Goal: Task Accomplishment & Management: Manage account settings

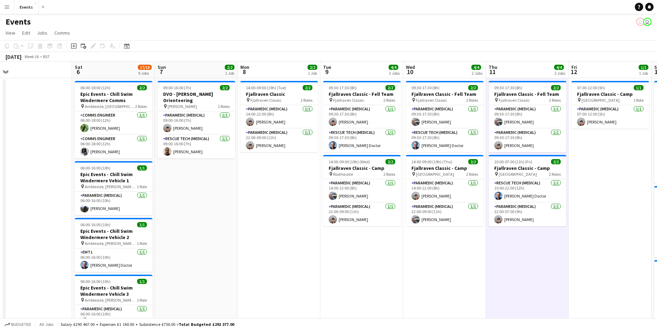
scroll to position [0, 219]
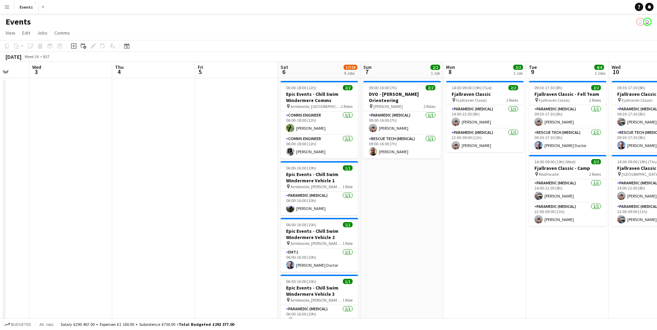
drag, startPoint x: 258, startPoint y: 248, endPoint x: 662, endPoint y: 269, distance: 404.5
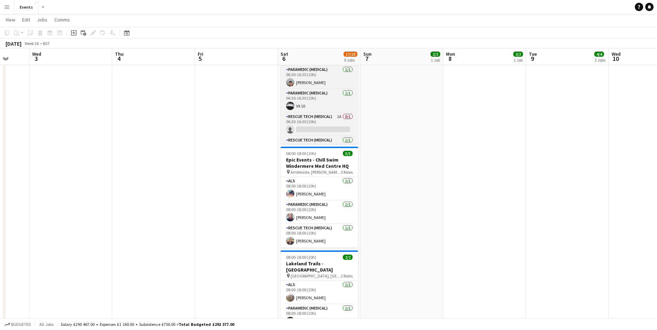
scroll to position [16, 0]
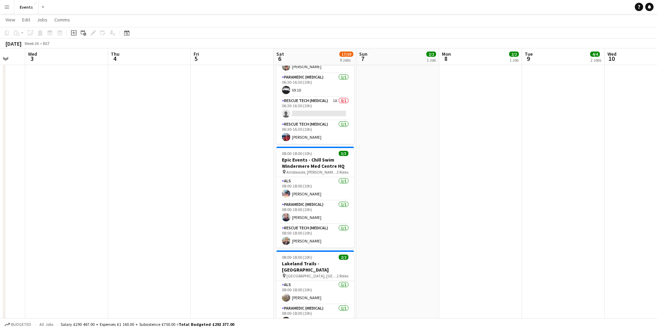
drag, startPoint x: 656, startPoint y: 195, endPoint x: 652, endPoint y: 236, distance: 41.5
click at [652, 236] on app-calendar-viewport "Sun 31 Mon 1 Tue 2 Wed 3 Thu 4 Fri 5 Sat 6 17/19 9 Jobs Sun 7 2/2 1 Job Mon 8 2…" at bounding box center [328, 66] width 657 height 771
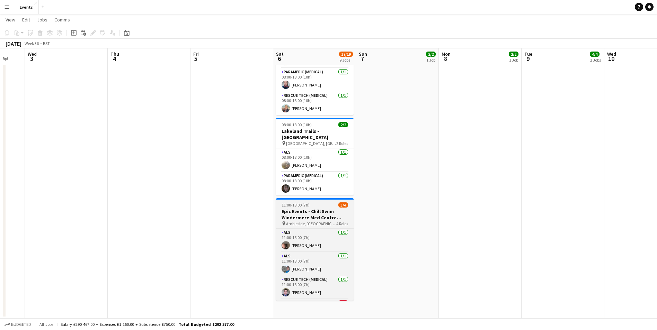
scroll to position [0, 222]
drag, startPoint x: 353, startPoint y: 244, endPoint x: 355, endPoint y: 264, distance: 20.1
click at [355, 264] on div "ALS [DATE] 11:00-18:00 (7h) [PERSON_NAME] ALS [DATE] 11:00-18:00 (7h) [PERSON_N…" at bounding box center [316, 265] width 78 height 72
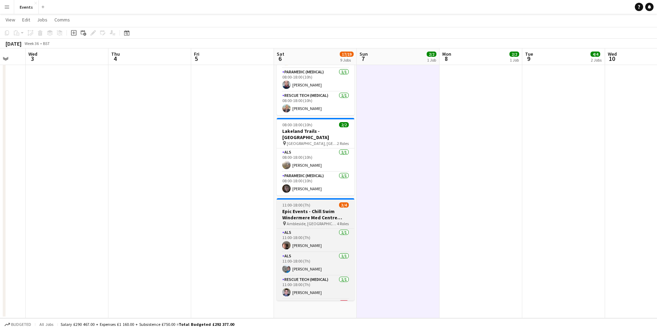
scroll to position [0, 223]
drag, startPoint x: 354, startPoint y: 247, endPoint x: 353, endPoint y: 262, distance: 15.3
click at [353, 262] on div "ALS [DATE] 11:00-18:00 (7h) [PERSON_NAME] ALS [DATE] 11:00-18:00 (7h) [PERSON_N…" at bounding box center [315, 265] width 78 height 72
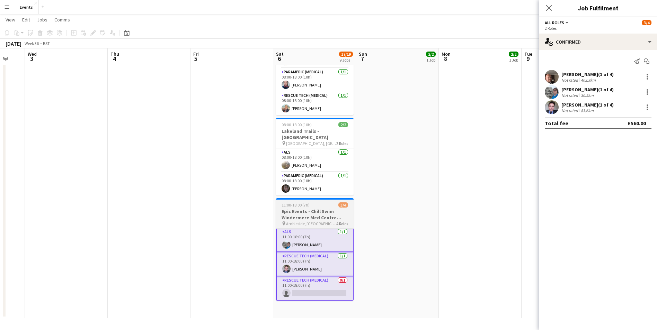
scroll to position [0, 0]
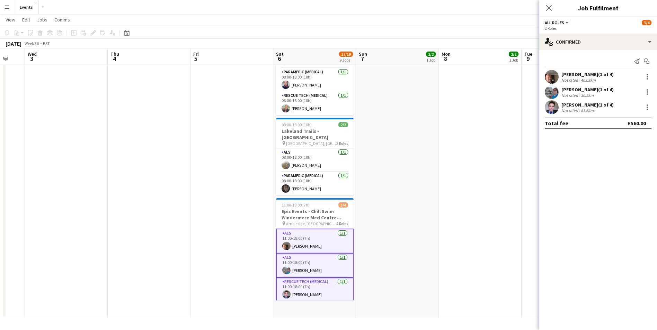
drag, startPoint x: 402, startPoint y: 262, endPoint x: 374, endPoint y: 263, distance: 28.1
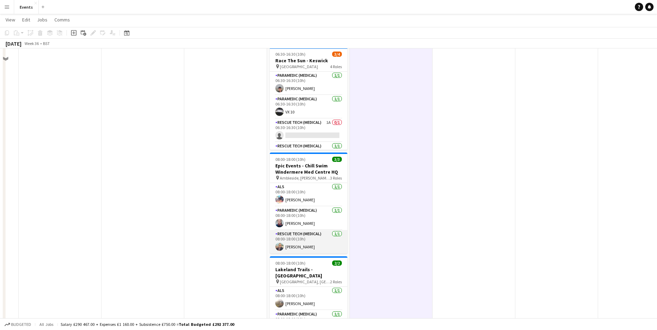
scroll to position [0, 0]
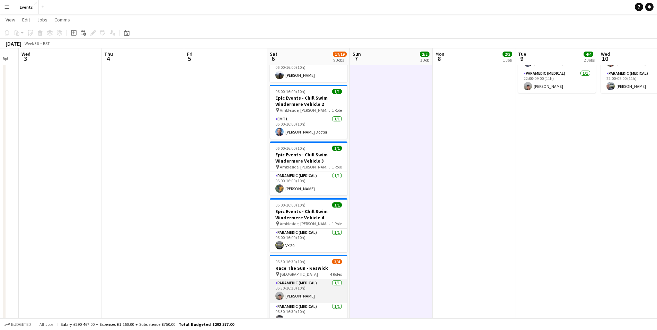
click at [302, 297] on app-card-role "Paramedic (Medical) [DATE] 06:30-16:30 (10h) [PERSON_NAME]" at bounding box center [309, 292] width 78 height 24
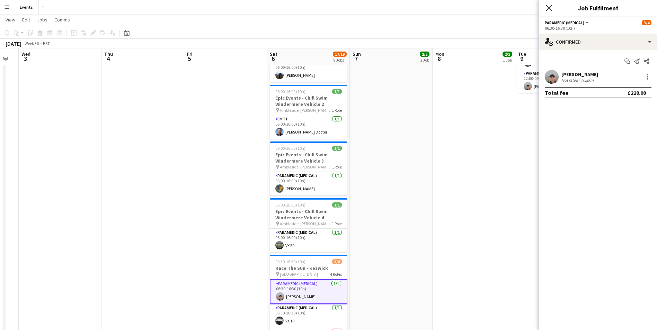
click at [549, 9] on icon "Close pop-in" at bounding box center [549, 8] width 7 height 7
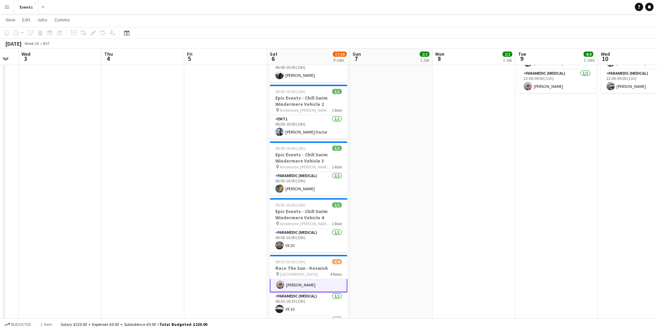
scroll to position [17, 0]
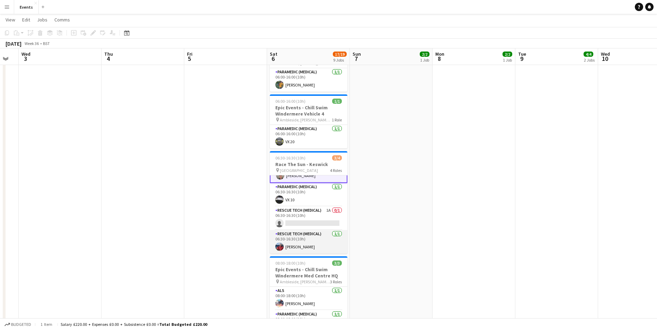
click at [292, 254] on app-card-role "Rescue Tech (Medical) [DATE] 06:30-16:30 (10h) [PERSON_NAME]" at bounding box center [309, 242] width 78 height 24
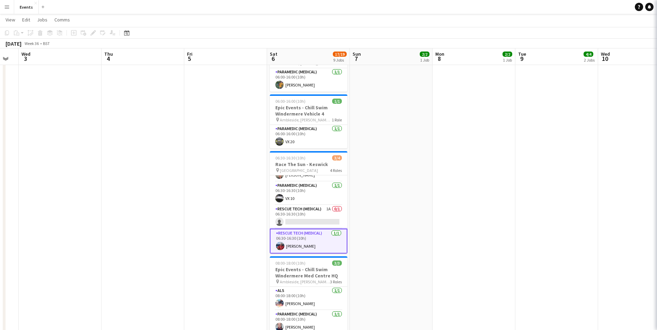
scroll to position [0, 230]
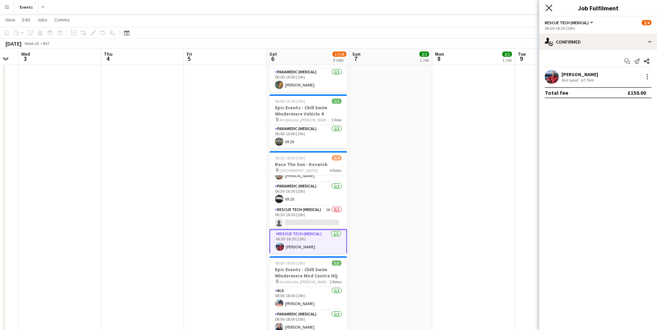
click at [550, 6] on icon "Close pop-in" at bounding box center [549, 8] width 7 height 7
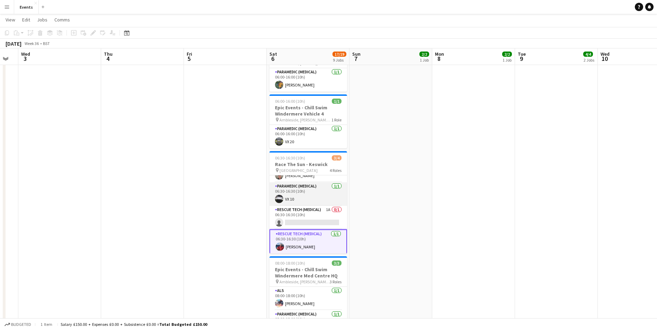
click at [305, 205] on app-card-role "Paramedic (Medical) [DATE] 06:30-16:30 (10h) VX 10" at bounding box center [308, 195] width 78 height 24
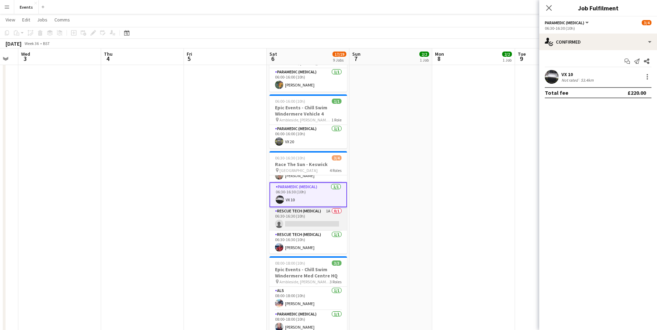
click at [300, 212] on app-card-role "Rescue Tech (Medical) 1A 0/1 06:30-16:30 (10h) single-neutral-actions" at bounding box center [308, 219] width 78 height 24
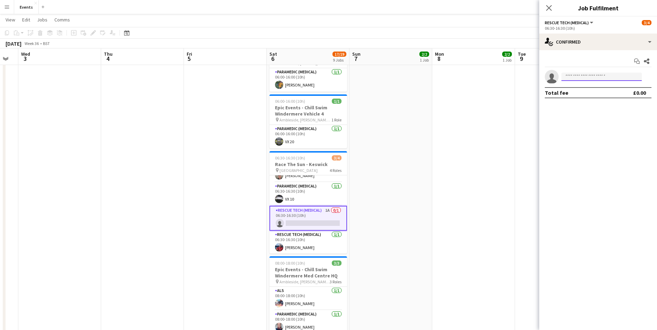
click at [591, 78] on input at bounding box center [601, 77] width 80 height 8
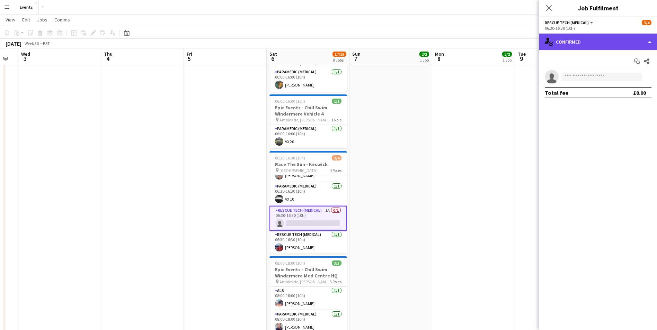
click at [575, 47] on div "single-neutral-actions-check-2 Confirmed" at bounding box center [598, 42] width 118 height 17
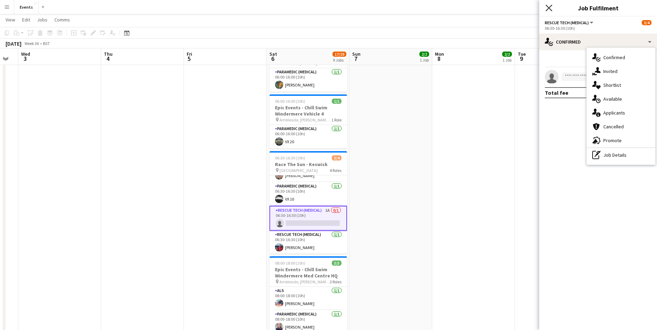
click at [549, 7] on icon at bounding box center [549, 8] width 7 height 7
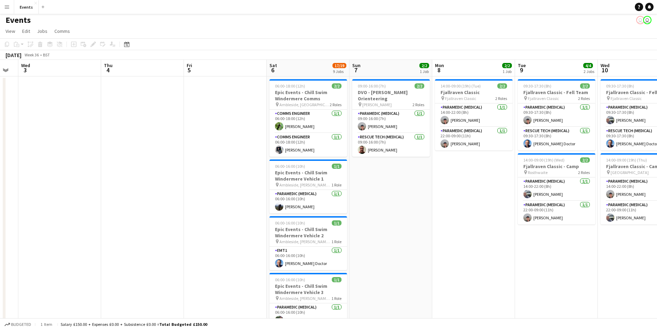
scroll to position [0, 0]
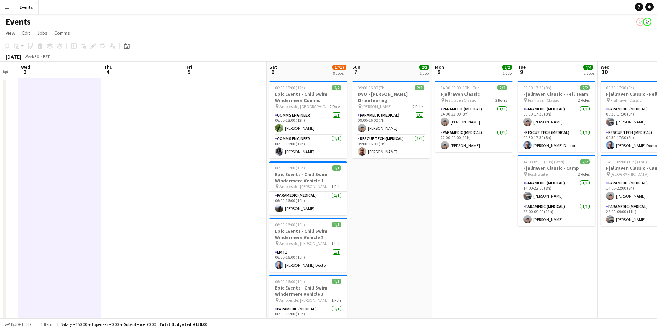
scroll to position [16, 0]
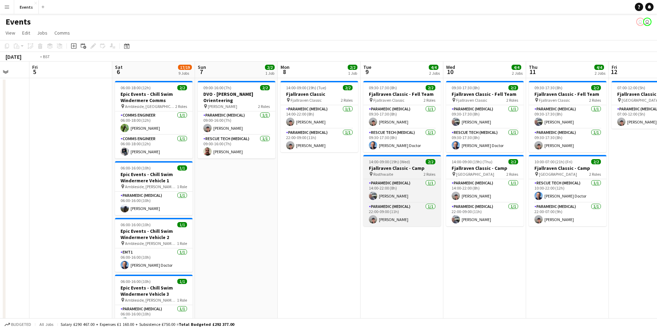
drag, startPoint x: 491, startPoint y: 204, endPoint x: 38, endPoint y: 174, distance: 454.4
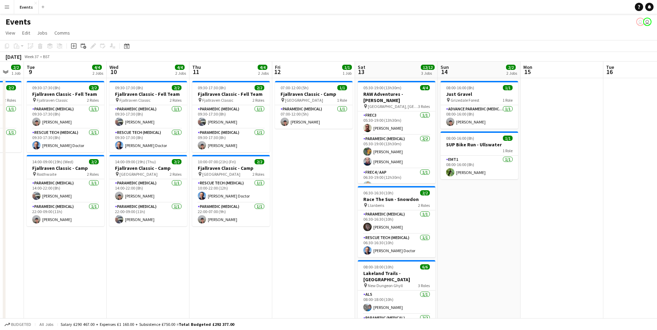
drag, startPoint x: 476, startPoint y: 271, endPoint x: 0, endPoint y: 182, distance: 483.5
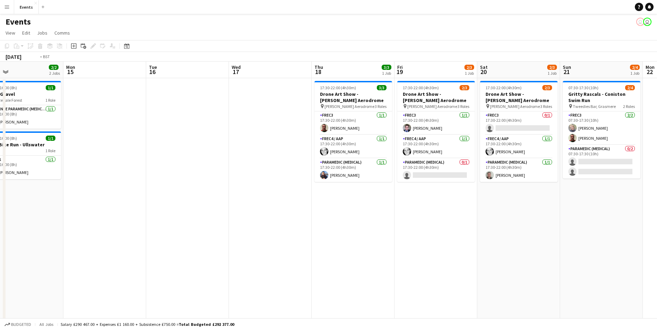
drag, startPoint x: 512, startPoint y: 262, endPoint x: 356, endPoint y: 239, distance: 157.6
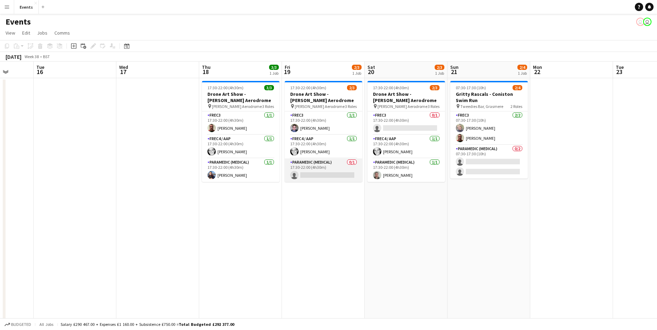
click at [328, 172] on app-card-role "Paramedic (Medical) 0/1 17:30-22:00 (4h30m) single-neutral-actions" at bounding box center [324, 171] width 78 height 24
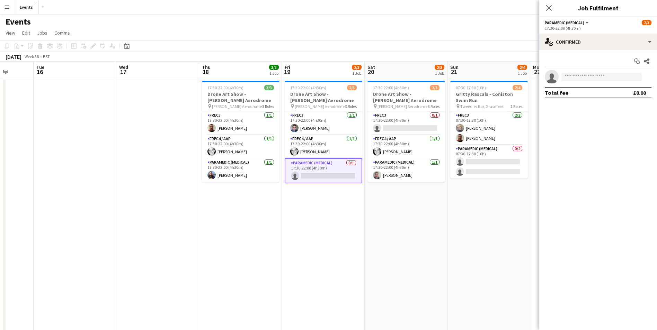
click at [596, 68] on div "Start chat Share single-neutral-actions Total fee £0.00" at bounding box center [598, 77] width 118 height 54
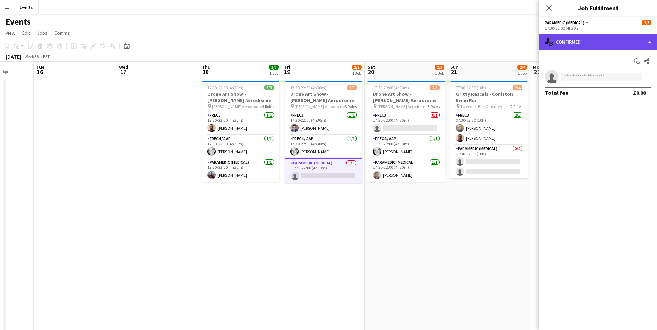
click at [591, 49] on div "single-neutral-actions-check-2 Confirmed" at bounding box center [598, 42] width 118 height 17
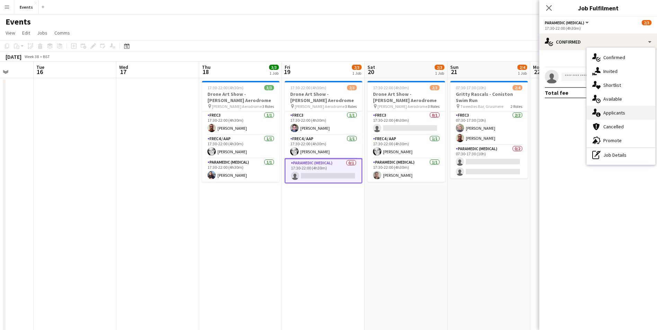
click at [611, 114] on div "single-neutral-actions-information Applicants" at bounding box center [621, 113] width 69 height 14
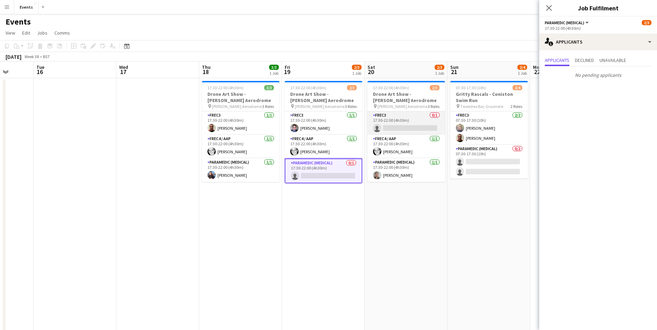
click at [422, 129] on app-card-role "FREC3 0/1 17:30-22:00 (4h30m) single-neutral-actions" at bounding box center [406, 124] width 78 height 24
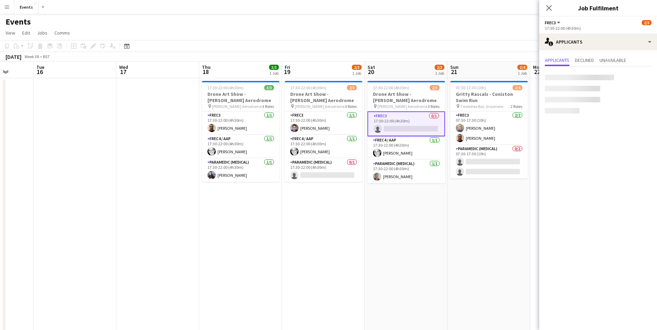
scroll to position [0, 215]
click at [550, 5] on icon "Close pop-in" at bounding box center [549, 8] width 7 height 7
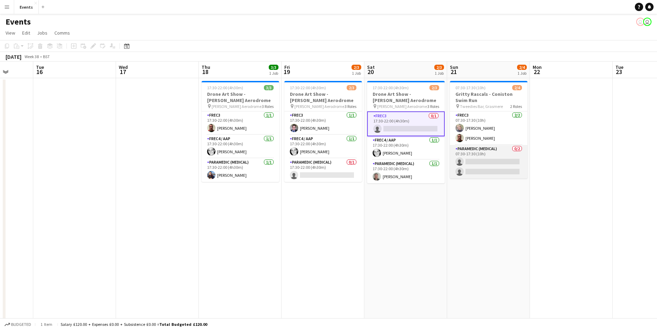
click at [482, 163] on app-card-role "Paramedic (Medical) 0/2 07:30-17:30 (10h) single-neutral-actions single-neutral…" at bounding box center [489, 162] width 78 height 34
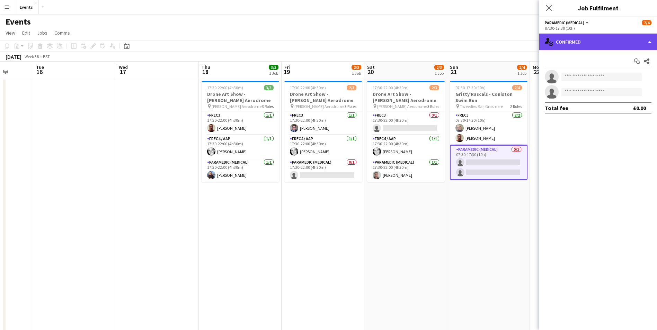
click at [583, 47] on div "single-neutral-actions-check-2 Confirmed" at bounding box center [598, 42] width 118 height 17
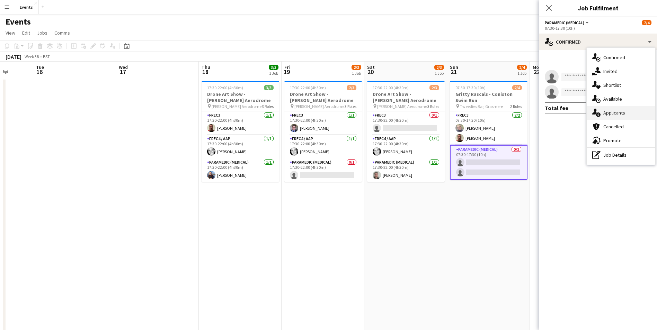
click at [609, 107] on div "single-neutral-actions-information Applicants" at bounding box center [621, 113] width 69 height 14
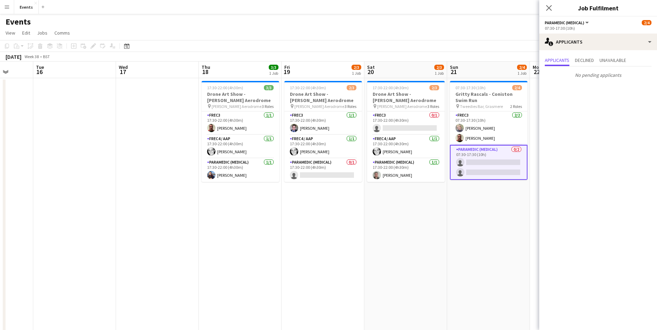
click at [507, 174] on app-card-role "Paramedic (Medical) 0/2 07:30-17:30 (10h) single-neutral-actions single-neutral…" at bounding box center [489, 162] width 78 height 35
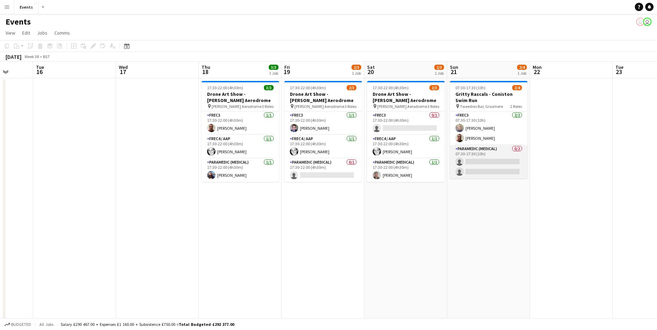
click at [494, 167] on app-card-role "Paramedic (Medical) 0/2 07:30-17:30 (10h) single-neutral-actions single-neutral…" at bounding box center [489, 162] width 78 height 34
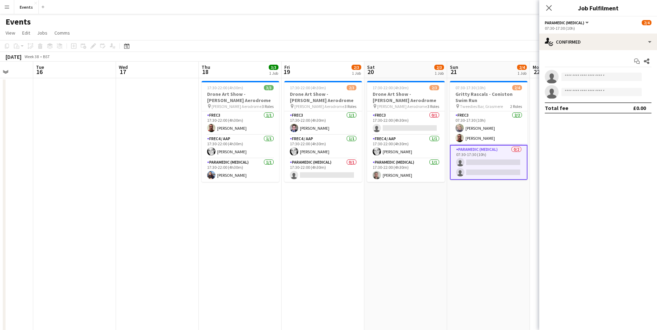
click at [493, 177] on app-card-role "Paramedic (Medical) 0/2 07:30-17:30 (10h) single-neutral-actions single-neutral…" at bounding box center [489, 162] width 78 height 35
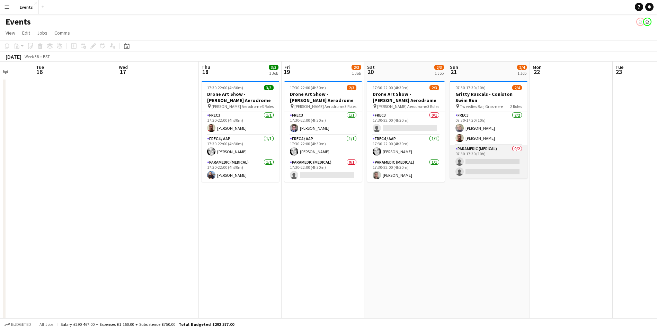
scroll to position [0, 215]
click at [492, 175] on app-card-role "Paramedic (Medical) 0/2 07:30-17:30 (10h) single-neutral-actions single-neutral…" at bounding box center [489, 162] width 78 height 34
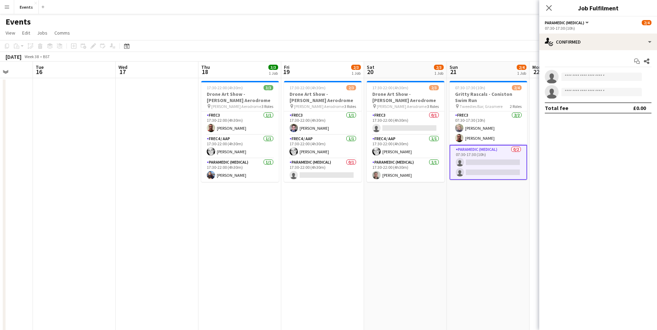
click at [553, 9] on div "Close pop-in" at bounding box center [548, 8] width 19 height 16
click at [552, 9] on app-icon "Close pop-in" at bounding box center [549, 8] width 10 height 10
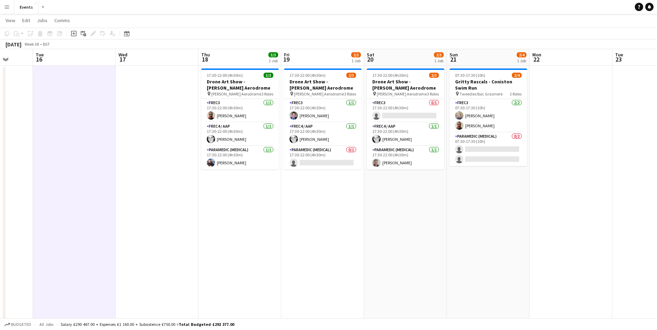
scroll to position [0, 0]
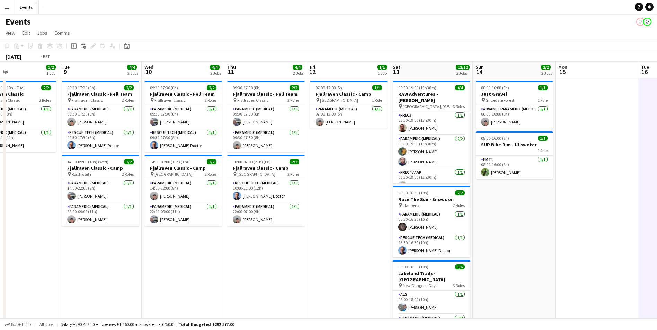
drag, startPoint x: 212, startPoint y: 225, endPoint x: 472, endPoint y: 253, distance: 261.2
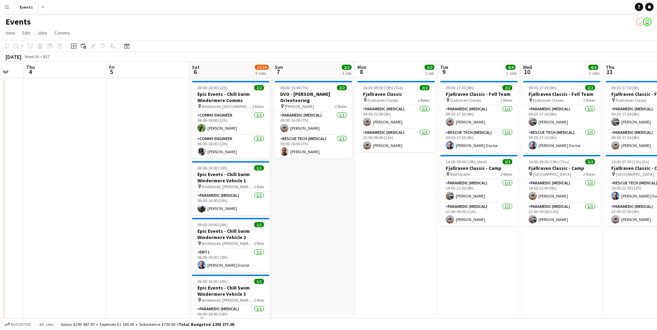
scroll to position [0, 246]
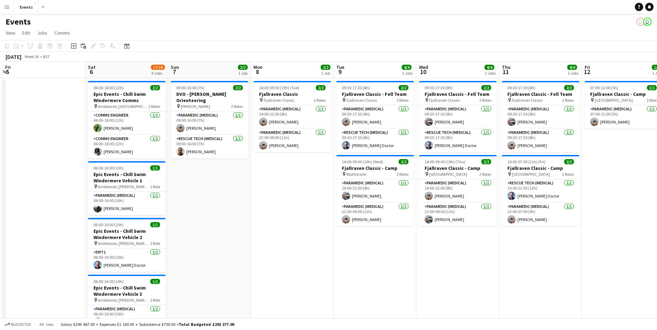
drag, startPoint x: 189, startPoint y: 238, endPoint x: 358, endPoint y: 256, distance: 169.7
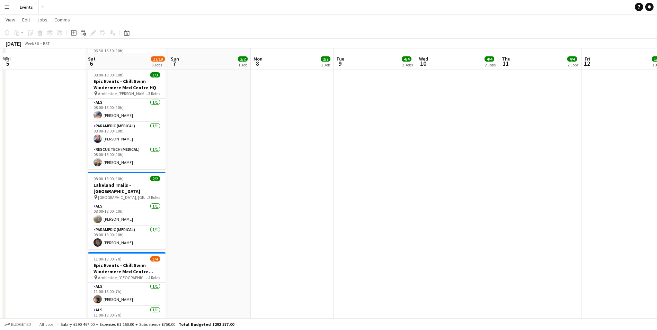
scroll to position [416, 0]
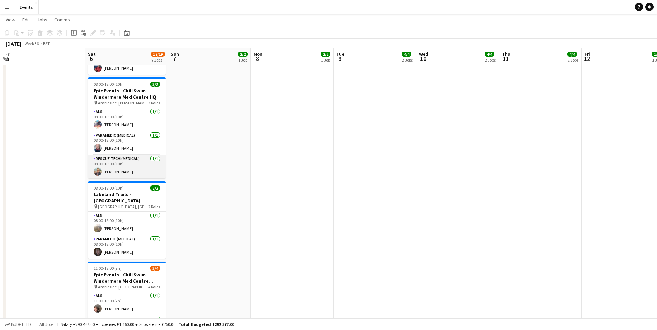
click at [114, 173] on app-card-role "Rescue Tech (Medical) [DATE] 08:00-18:00 (10h) [PERSON_NAME]" at bounding box center [127, 167] width 78 height 24
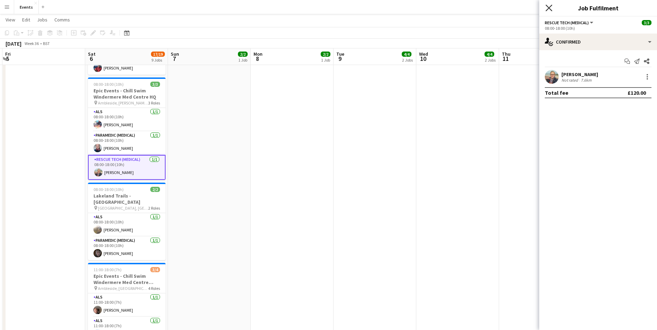
click at [551, 8] on icon "Close pop-in" at bounding box center [549, 8] width 7 height 7
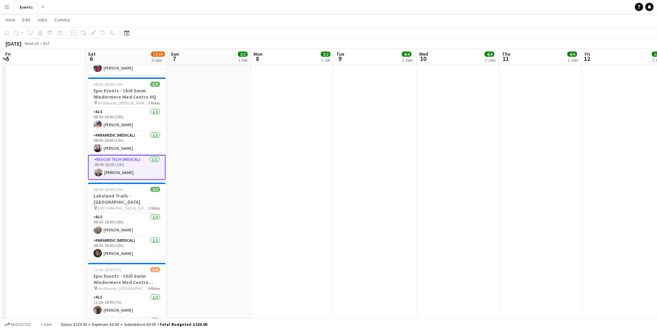
click at [110, 173] on app-card-role "Rescue Tech (Medical) [DATE] 08:00-18:00 (10h) [PERSON_NAME]" at bounding box center [127, 167] width 78 height 25
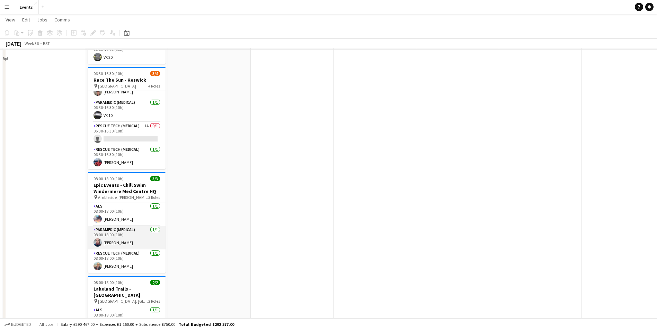
scroll to position [306, 0]
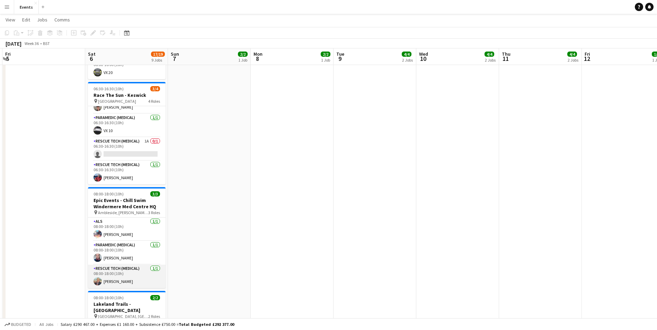
click at [112, 281] on app-card-role "Rescue Tech (Medical) [DATE] 08:00-18:00 (10h) [PERSON_NAME]" at bounding box center [127, 277] width 78 height 24
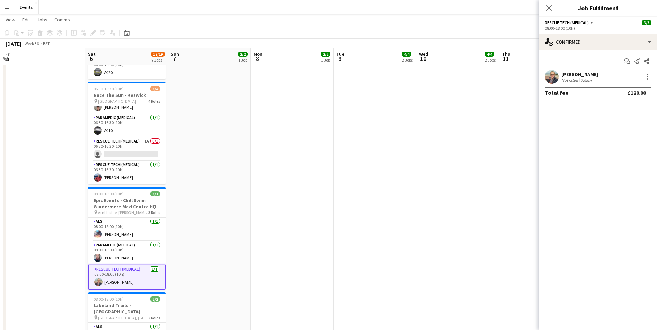
click at [115, 282] on app-card-role "Rescue Tech (Medical) [DATE] 08:00-18:00 (10h) [PERSON_NAME]" at bounding box center [127, 277] width 78 height 25
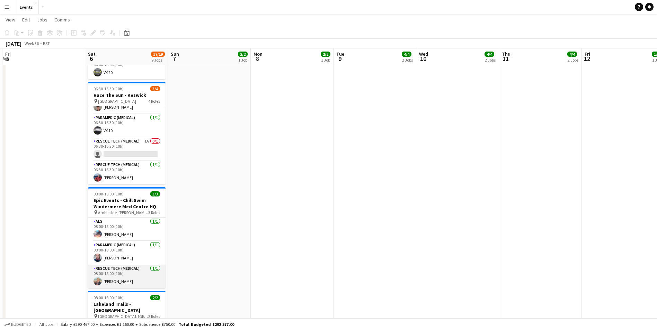
click at [115, 282] on app-card-role "Rescue Tech (Medical) [DATE] 08:00-18:00 (10h) [PERSON_NAME]" at bounding box center [127, 277] width 78 height 24
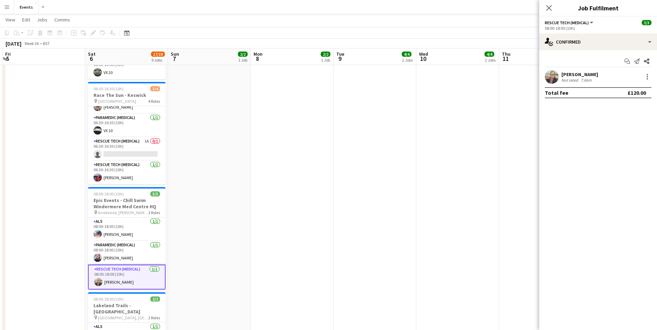
click at [649, 82] on div "[PERSON_NAME] Not rated 7.6km" at bounding box center [598, 77] width 118 height 14
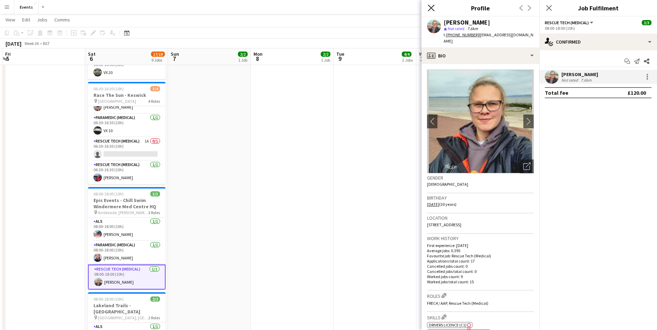
click at [429, 11] on icon "Close pop-in" at bounding box center [431, 8] width 7 height 7
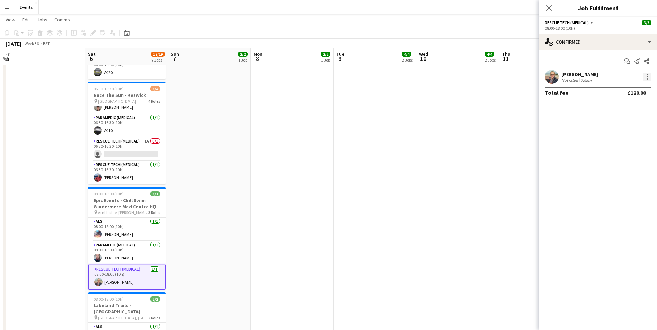
click at [648, 76] on div at bounding box center [647, 77] width 8 height 8
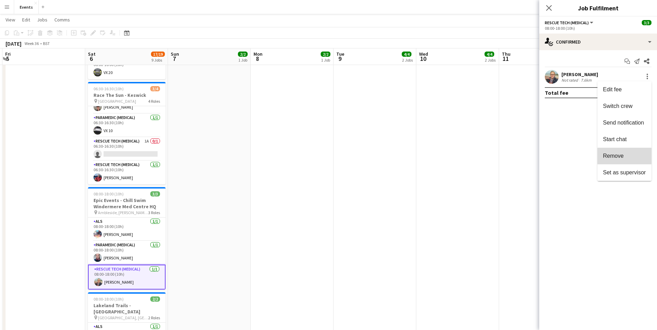
click at [627, 155] on span "Remove" at bounding box center [624, 156] width 43 height 6
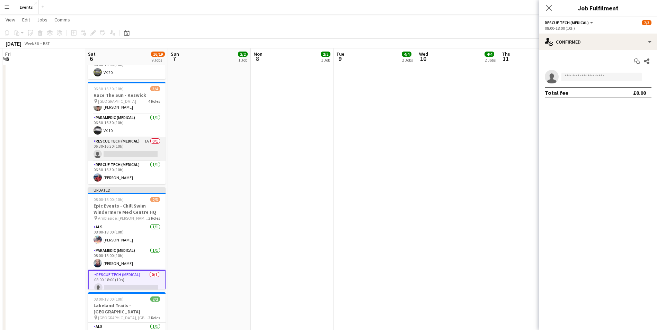
click at [125, 149] on app-card-role "Rescue Tech (Medical) 1A 0/1 06:30-16:30 (10h) single-neutral-actions" at bounding box center [127, 150] width 78 height 24
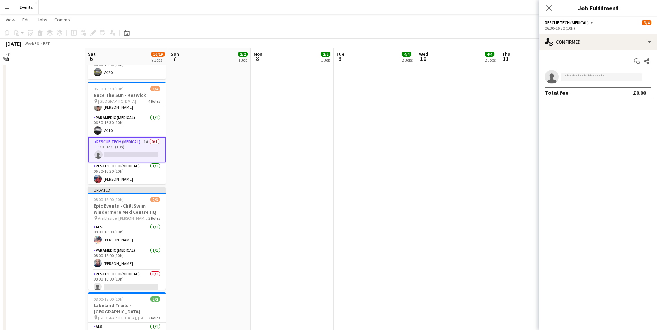
click at [123, 153] on app-card-role "Rescue Tech (Medical) 1A 0/1 06:30-16:30 (10h) single-neutral-actions" at bounding box center [127, 150] width 78 height 25
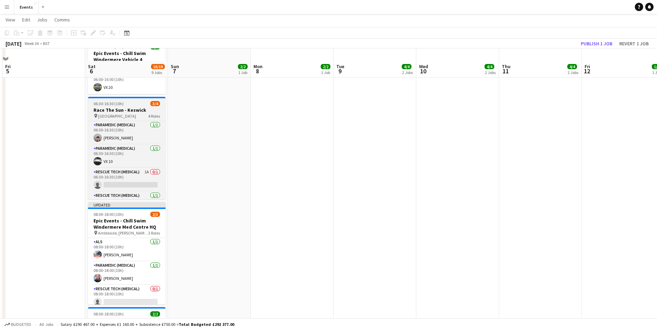
scroll to position [271, 0]
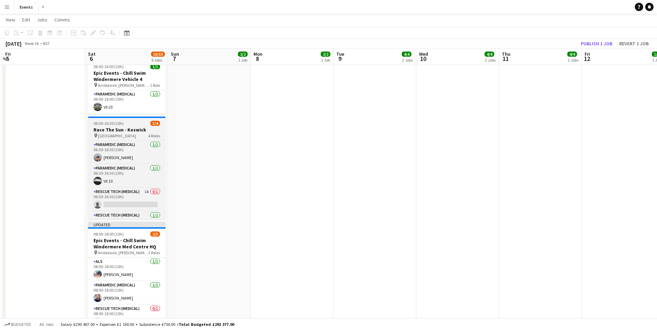
click at [98, 131] on h3 "Race The Sun - Keswick" at bounding box center [127, 130] width 78 height 6
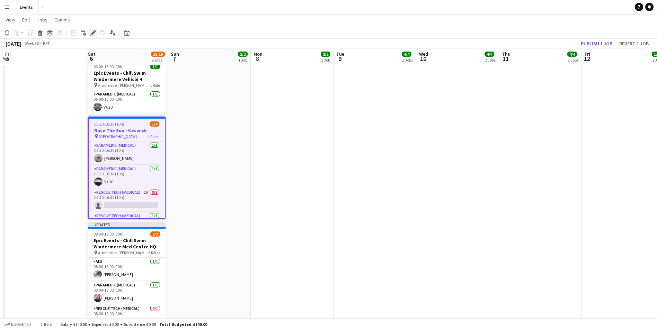
click at [92, 33] on icon "Edit" at bounding box center [93, 33] width 6 height 6
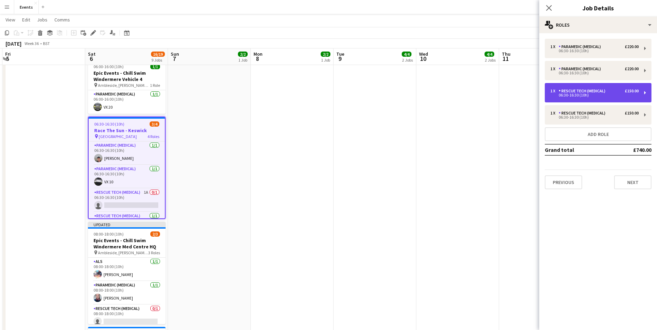
click at [629, 95] on div "06:30-16:30 (10h)" at bounding box center [594, 95] width 88 height 3
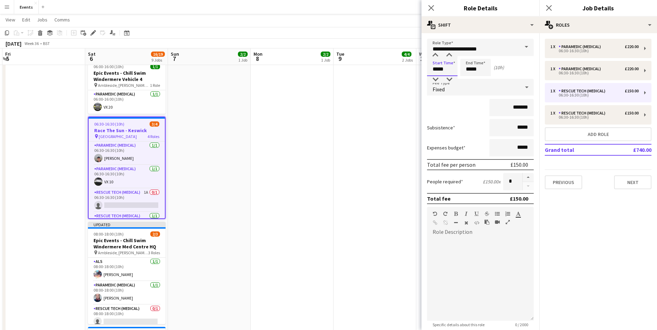
click at [434, 71] on input "*****" at bounding box center [442, 67] width 30 height 17
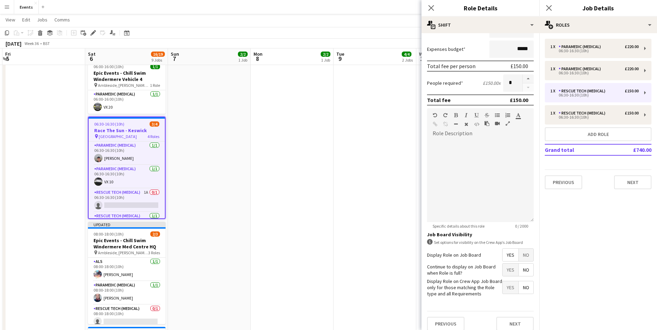
scroll to position [104, 0]
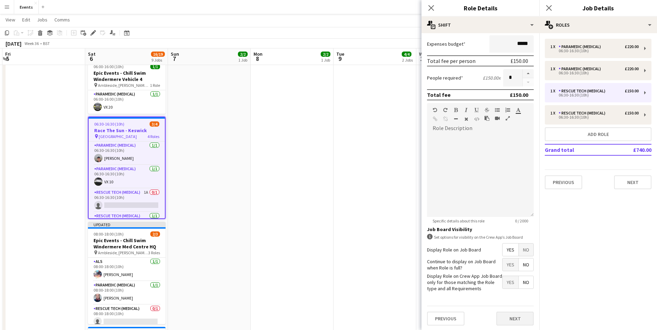
type input "*****"
click at [507, 317] on button "Next" at bounding box center [514, 319] width 37 height 14
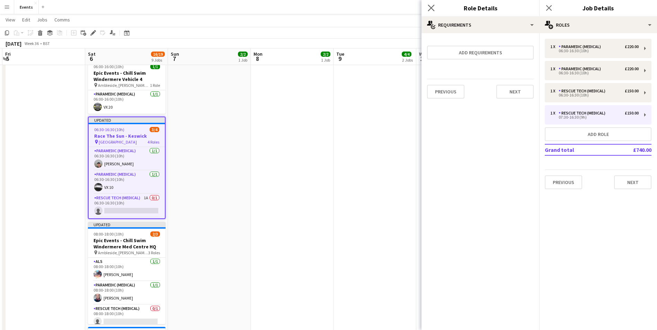
click at [428, 9] on app-icon "Close pop-in" at bounding box center [431, 8] width 10 height 10
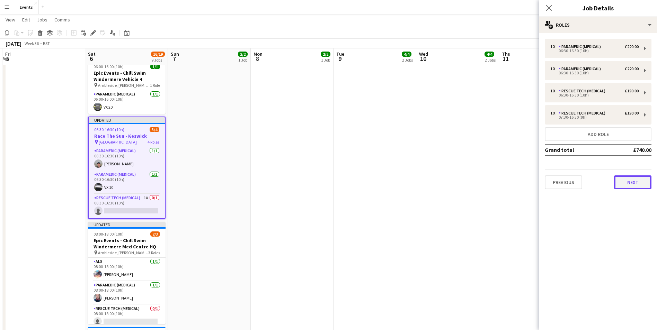
click at [623, 182] on button "Next" at bounding box center [632, 183] width 37 height 14
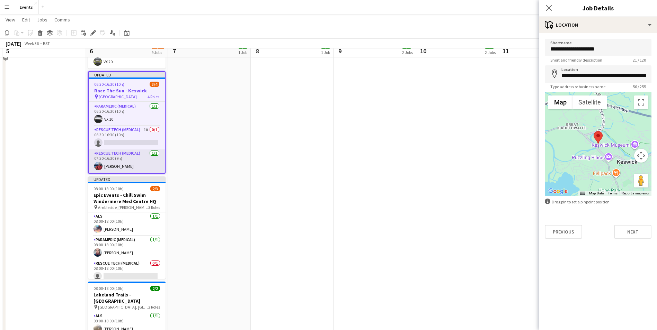
scroll to position [306, 0]
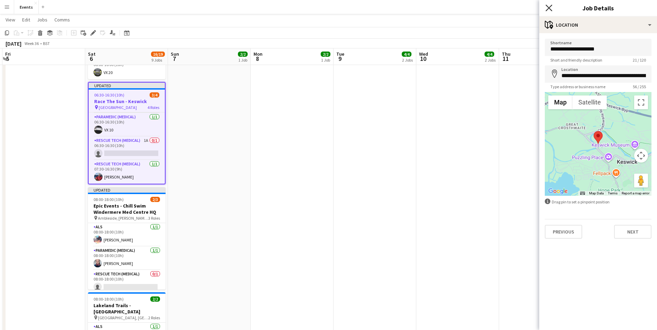
click at [549, 7] on icon "Close pop-in" at bounding box center [549, 8] width 7 height 7
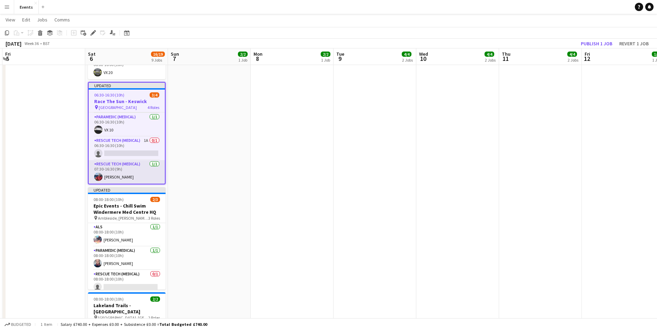
click at [122, 169] on app-card-role "Rescue Tech (Medical) [DATE] 07:30-16:30 (9h) [PERSON_NAME]" at bounding box center [127, 172] width 76 height 24
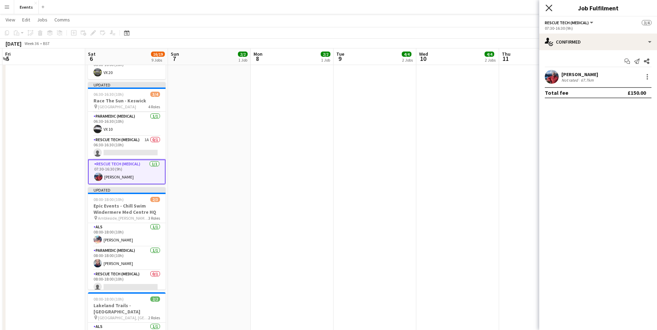
click at [549, 9] on icon at bounding box center [549, 8] width 7 height 7
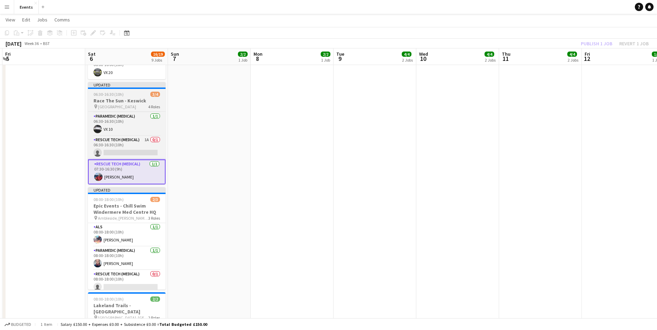
click at [154, 99] on h3 "Race The Sun - Keswick" at bounding box center [127, 101] width 78 height 6
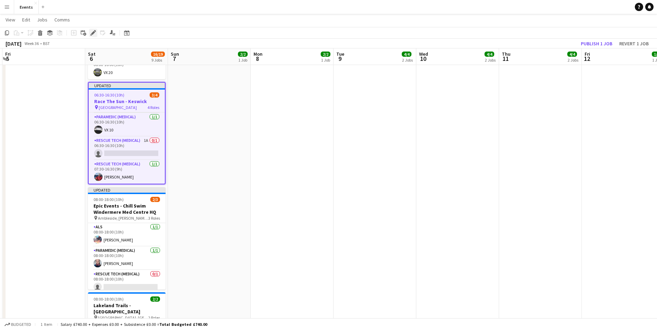
click at [90, 29] on div "Edit" at bounding box center [93, 33] width 8 height 8
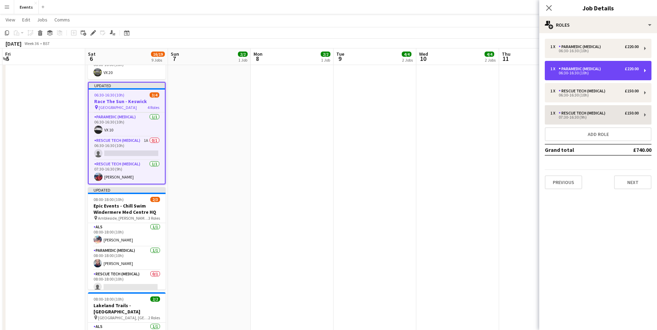
drag, startPoint x: 597, startPoint y: 70, endPoint x: 593, endPoint y: 112, distance: 41.7
click at [593, 112] on div "1 x Paramedic (Medical) £220.00 06:30-16:30 (10h) 1 x Paramedic (Medical) £220.…" at bounding box center [598, 114] width 118 height 151
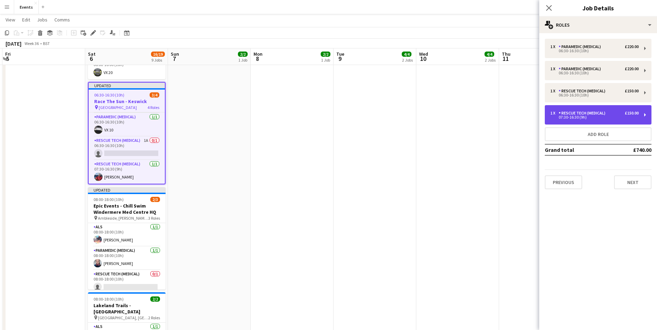
click at [593, 112] on div "Rescue Tech (Medical)" at bounding box center [584, 113] width 50 height 5
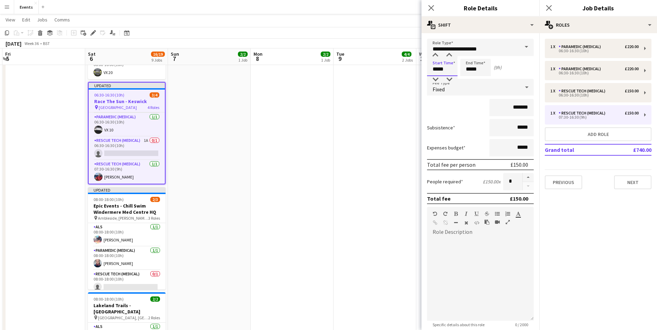
click at [437, 70] on input "*****" at bounding box center [442, 67] width 30 height 17
type input "*****"
click at [480, 282] on div at bounding box center [480, 279] width 107 height 83
click at [431, 12] on app-icon "Close pop-in" at bounding box center [431, 8] width 10 height 10
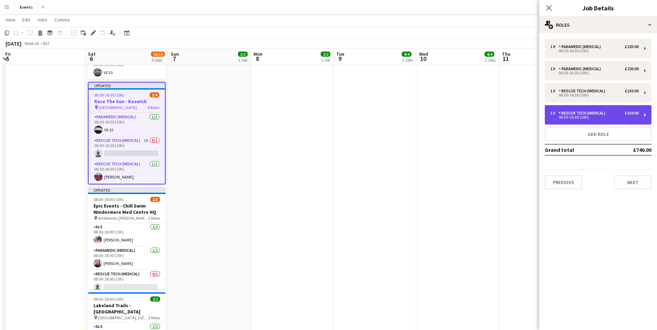
click at [615, 119] on div "1 x Rescue Tech (Medical) £150.00 06:30-16:30 (10h)" at bounding box center [598, 114] width 107 height 19
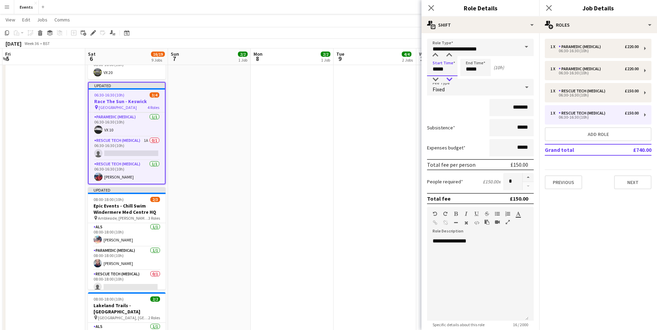
drag, startPoint x: 437, startPoint y: 70, endPoint x: 447, endPoint y: 82, distance: 15.3
click at [437, 71] on input "*****" at bounding box center [442, 67] width 30 height 17
type input "*****"
drag, startPoint x: 471, startPoint y: 66, endPoint x: 467, endPoint y: 68, distance: 5.1
click at [467, 68] on input "*****" at bounding box center [475, 67] width 30 height 17
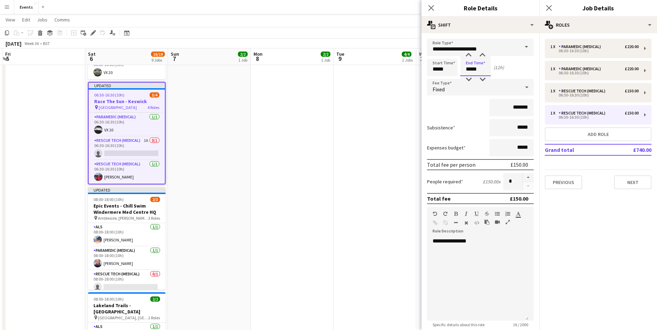
click at [473, 69] on input "*****" at bounding box center [475, 67] width 30 height 17
type input "*****"
click at [475, 267] on div "**********" at bounding box center [477, 279] width 101 height 83
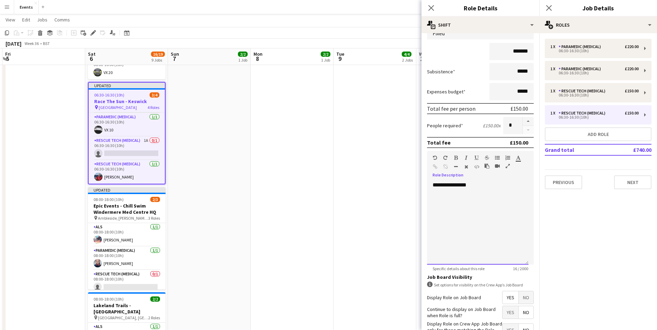
scroll to position [105, 0]
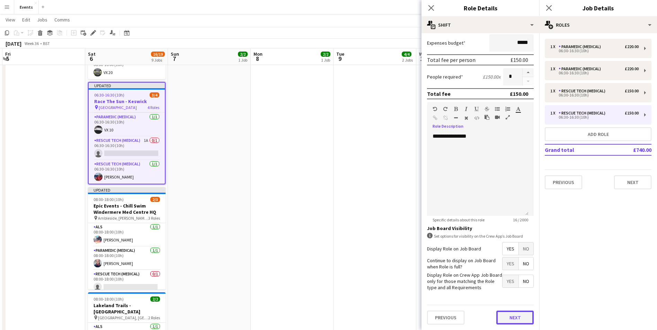
click at [510, 314] on button "Next" at bounding box center [514, 318] width 37 height 14
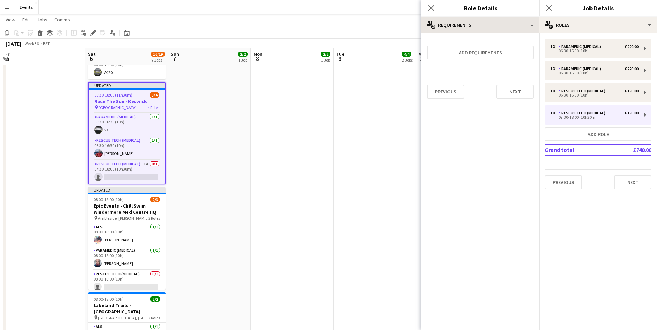
scroll to position [0, 0]
click at [435, 9] on app-icon "Close pop-in" at bounding box center [431, 8] width 10 height 10
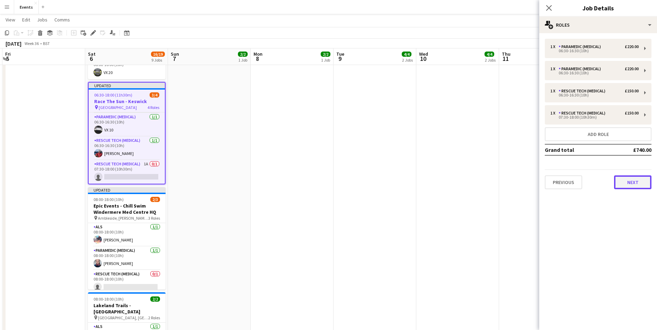
click at [634, 177] on button "Next" at bounding box center [632, 183] width 37 height 14
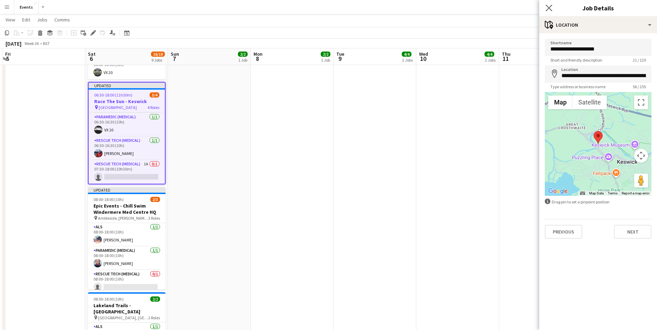
click at [549, 3] on app-icon "Close pop-in" at bounding box center [549, 8] width 10 height 10
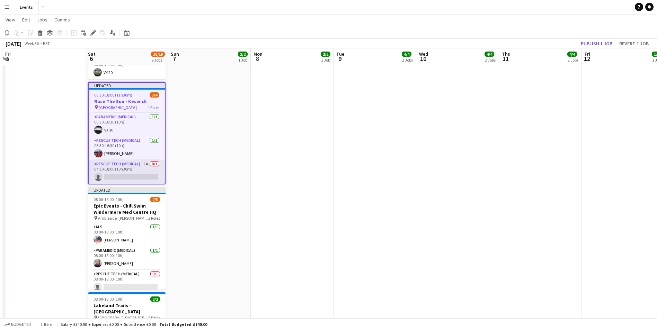
click at [132, 176] on app-card-role "Rescue Tech (Medical) 1A 0/1 07:30-18:00 (10h30m) single-neutral-actions" at bounding box center [127, 172] width 76 height 24
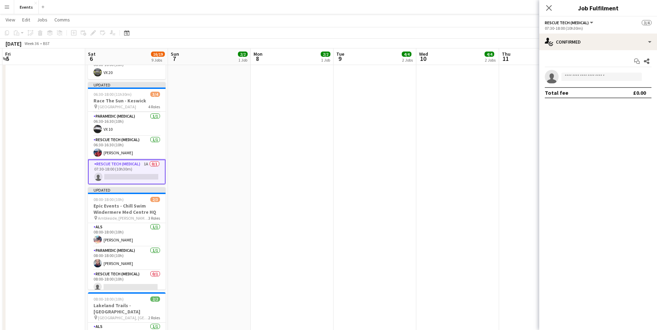
click at [133, 176] on app-card-role "Rescue Tech (Medical) 1A 0/1 07:30-18:00 (10h30m) single-neutral-actions" at bounding box center [127, 172] width 78 height 25
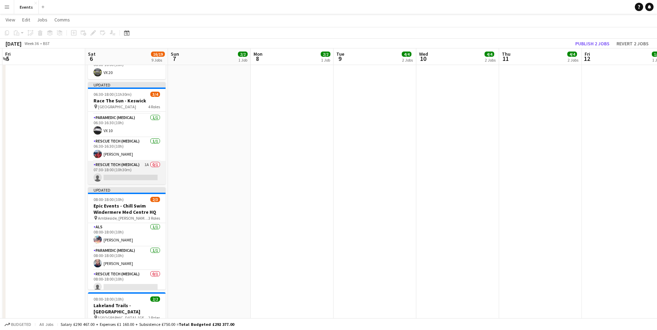
click at [133, 176] on app-card-role "Rescue Tech (Medical) 1A 0/1 07:30-18:00 (10h30m) single-neutral-actions" at bounding box center [127, 173] width 78 height 24
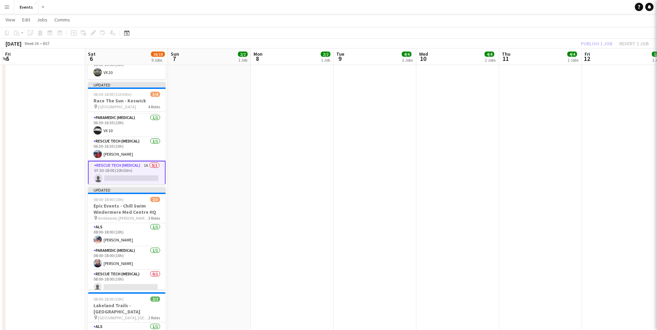
scroll to position [23, 0]
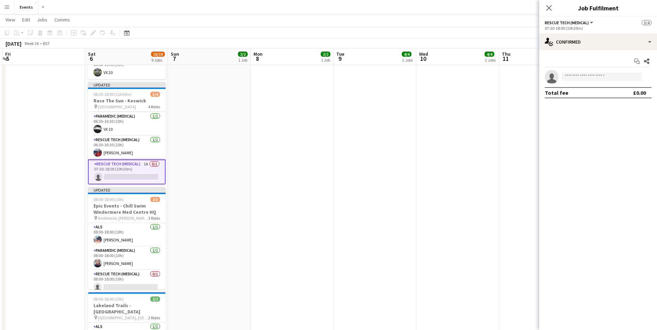
click at [591, 70] on app-invite-slot "single-neutral-actions" at bounding box center [598, 77] width 118 height 14
click at [588, 73] on input at bounding box center [601, 77] width 80 height 8
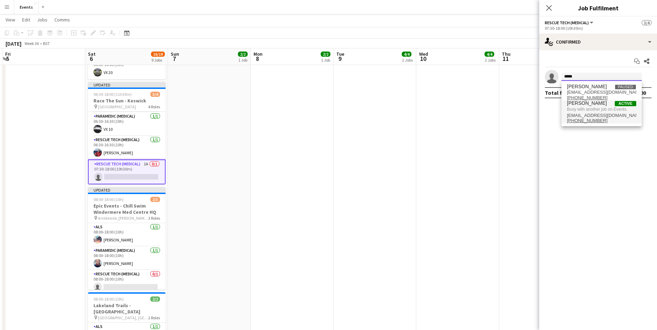
type input "*****"
click at [607, 104] on span "[PERSON_NAME] Active" at bounding box center [601, 103] width 69 height 6
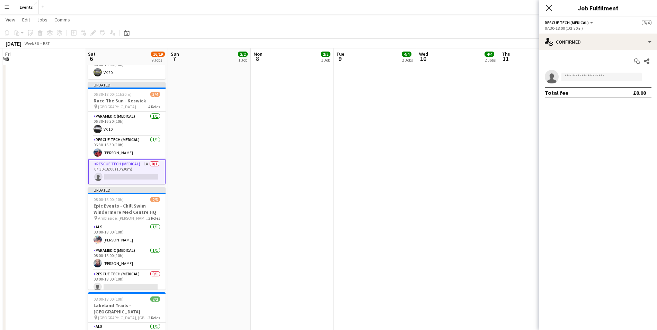
click at [547, 9] on icon "Close pop-in" at bounding box center [549, 8] width 7 height 7
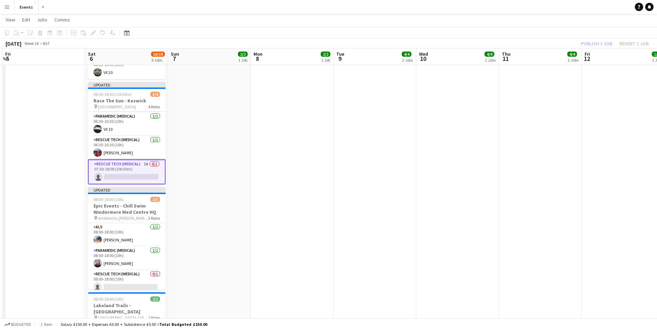
click at [593, 45] on div "Publish 1 job Revert 1 job" at bounding box center [615, 43] width 85 height 9
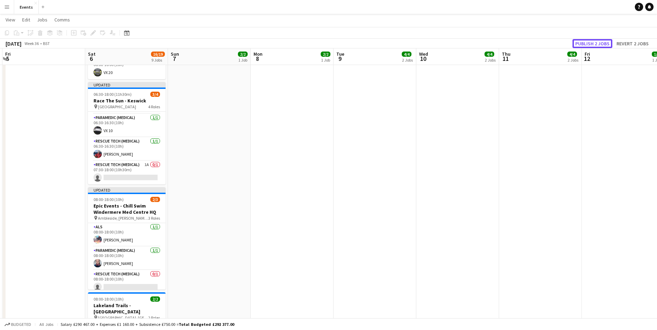
click at [593, 45] on button "Publish 2 jobs" at bounding box center [593, 43] width 40 height 9
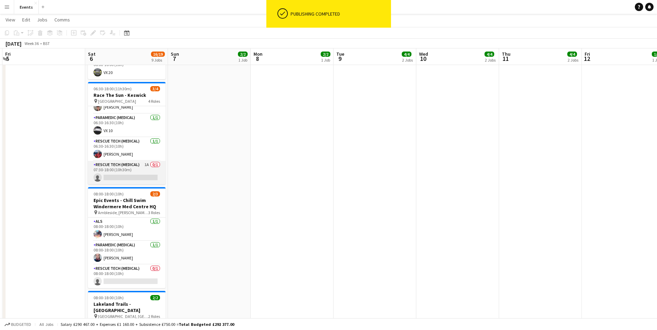
scroll to position [16, 0]
click at [129, 164] on app-card-role "Rescue Tech (Medical) 1A 0/1 07:30-18:00 (10h30m) single-neutral-actions" at bounding box center [127, 173] width 78 height 24
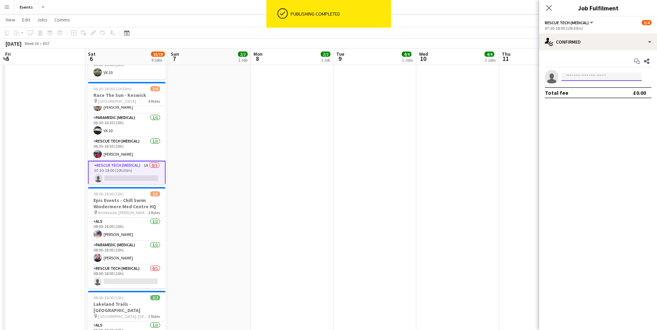
click at [587, 76] on input at bounding box center [601, 77] width 80 height 8
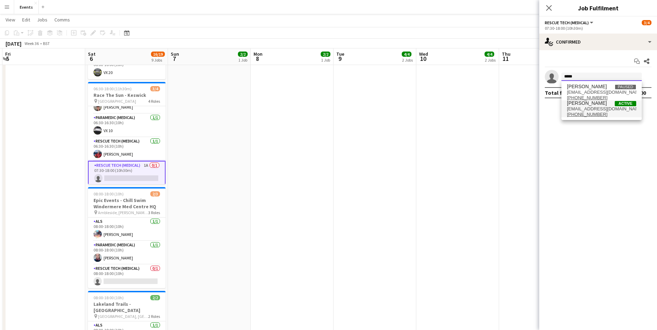
type input "*****"
click at [608, 111] on span "[EMAIL_ADDRESS][DOMAIN_NAME]" at bounding box center [601, 109] width 69 height 6
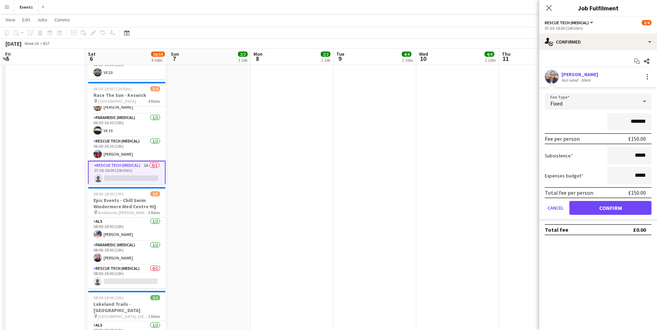
click at [616, 200] on form "Fee Type Fixed ******* Fee per person £150.00 Subsistence ***** Expenses budget…" at bounding box center [598, 157] width 118 height 128
click at [614, 212] on button "Confirm" at bounding box center [610, 208] width 82 height 14
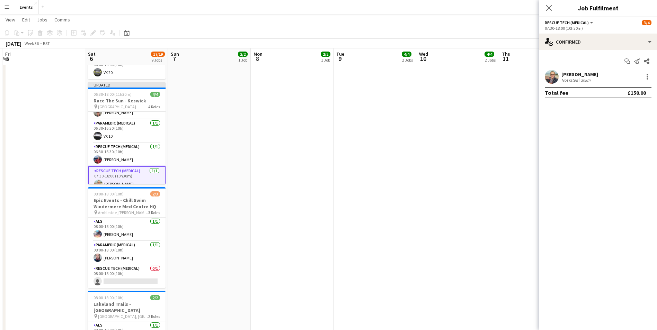
click at [543, 12] on div "Close pop-in" at bounding box center [548, 8] width 19 height 16
click at [556, 9] on div "Close pop-in" at bounding box center [548, 8] width 19 height 16
click at [553, 8] on div "Close pop-in" at bounding box center [548, 8] width 19 height 16
click at [552, 8] on icon "Close pop-in" at bounding box center [549, 8] width 7 height 7
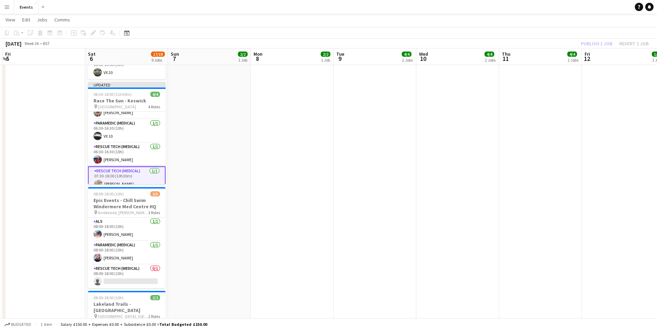
click at [602, 41] on div "Publish 1 job Revert 1 job" at bounding box center [615, 43] width 85 height 9
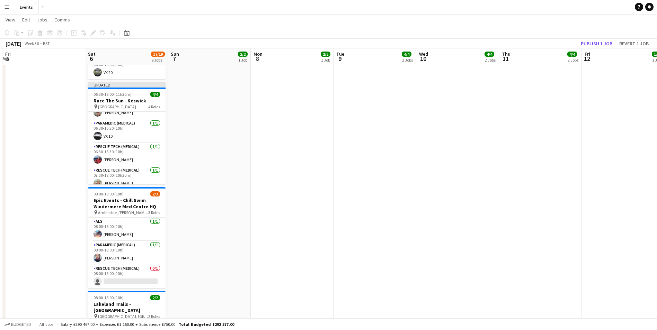
click at [598, 51] on app-board-header-date "Fri 12 1/1 1 Job" at bounding box center [623, 56] width 83 height 17
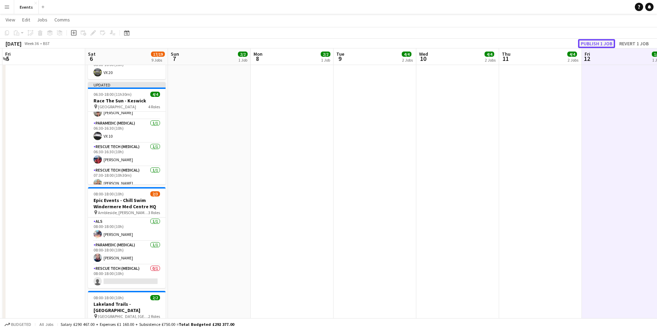
click at [599, 47] on button "Publish 1 job" at bounding box center [596, 43] width 37 height 9
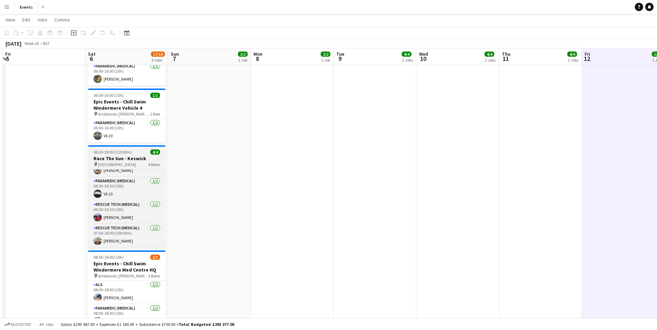
scroll to position [0, 0]
